Goal: Information Seeking & Learning: Learn about a topic

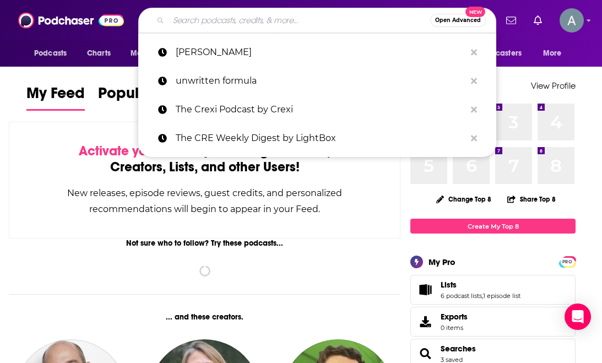
click at [193, 19] on input "Search podcasts, credits, & more..." at bounding box center [300, 21] width 262 height 18
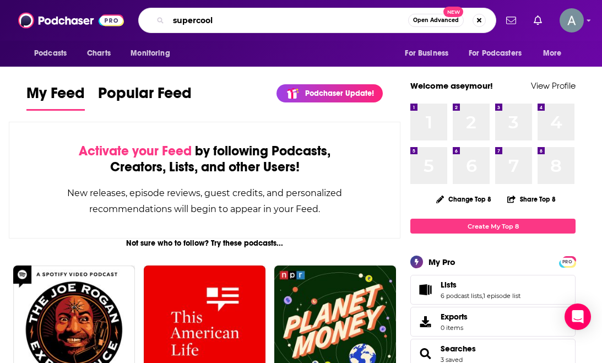
type input "supercool"
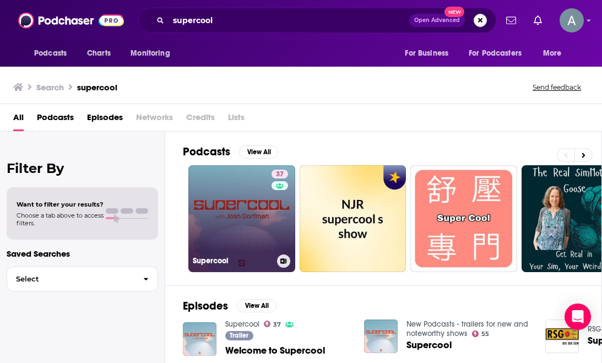
click at [224, 238] on link "37 Supercool" at bounding box center [241, 218] width 107 height 107
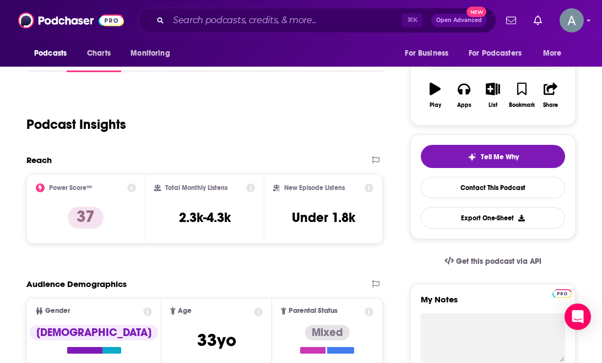
scroll to position [162, 0]
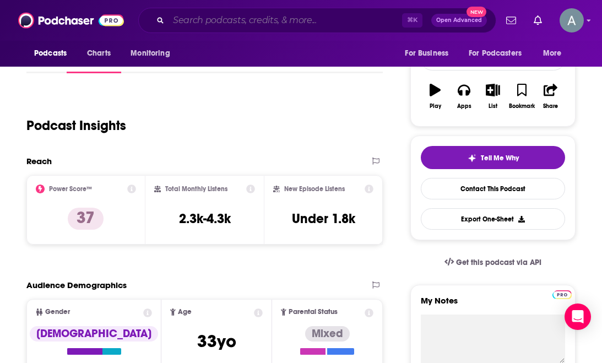
click at [200, 19] on input "Search podcasts, credits, & more..." at bounding box center [286, 21] width 234 height 18
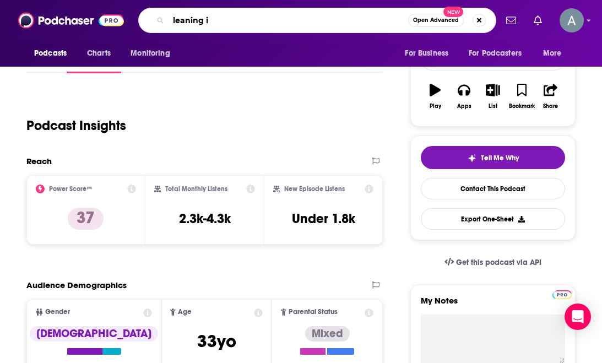
type input "leaning in"
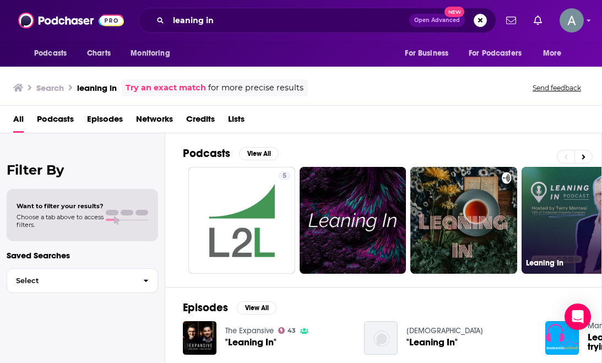
click at [542, 191] on link "Leaning In" at bounding box center [575, 220] width 107 height 107
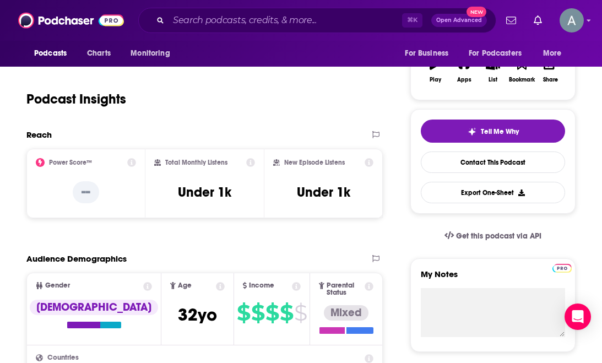
scroll to position [185, 0]
